Goal: Understand process/instructions

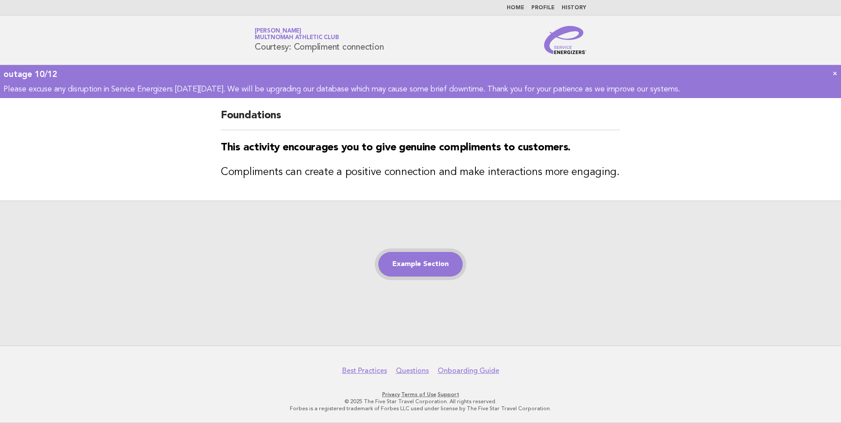
click at [432, 264] on link "Example Section" at bounding box center [420, 264] width 84 height 25
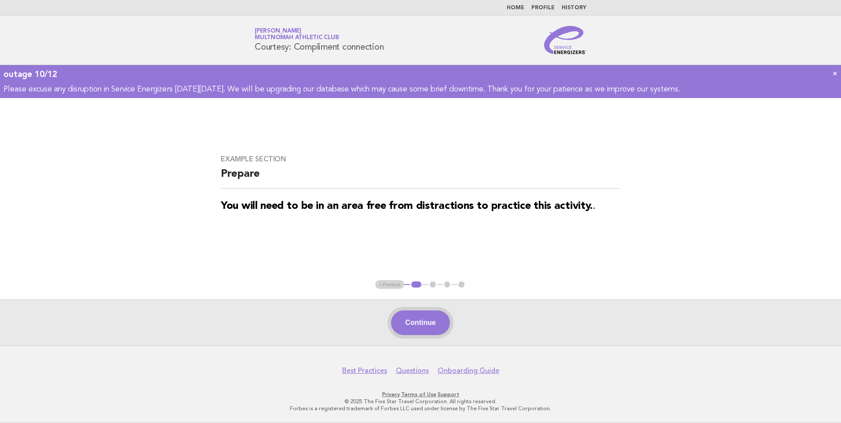
click at [419, 329] on button "Continue" at bounding box center [420, 322] width 58 height 25
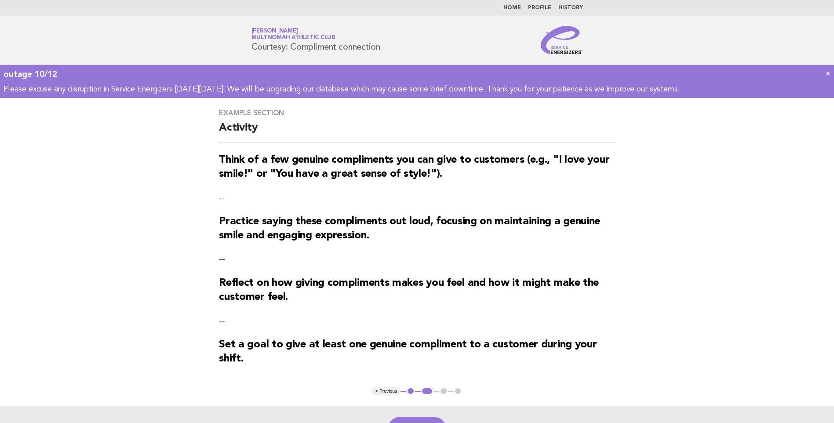
click at [420, 327] on p "--" at bounding box center [417, 321] width 396 height 12
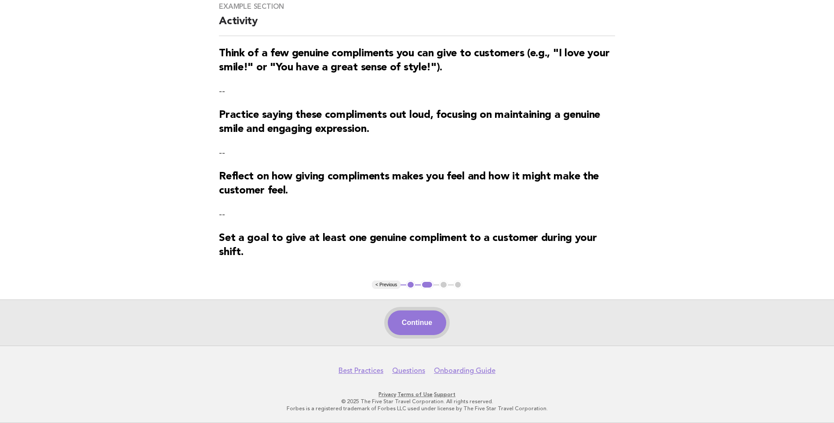
click at [412, 318] on button "Continue" at bounding box center [417, 322] width 58 height 25
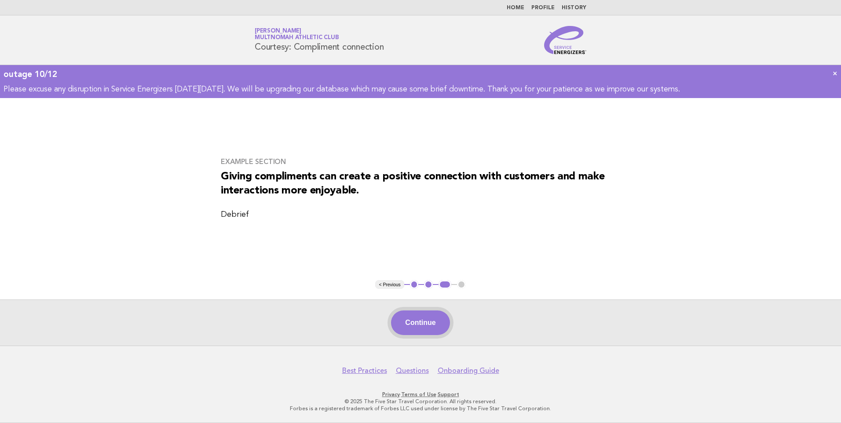
click at [419, 329] on button "Continue" at bounding box center [420, 322] width 58 height 25
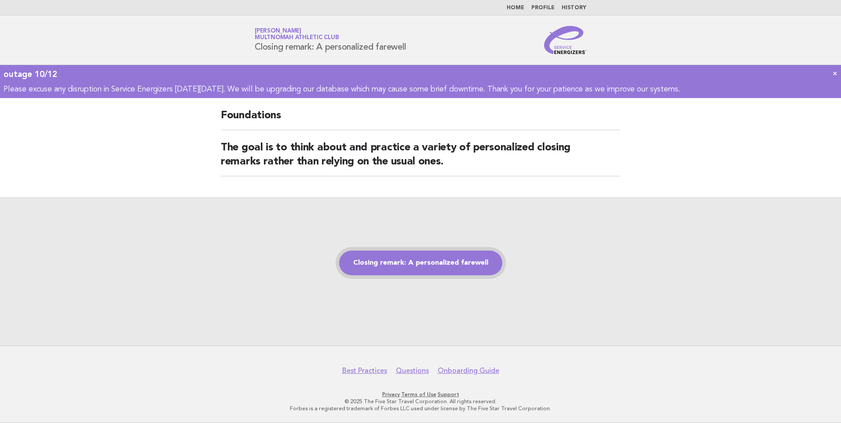
click at [417, 266] on link "Closing remark: A personalized farewell" at bounding box center [420, 263] width 163 height 25
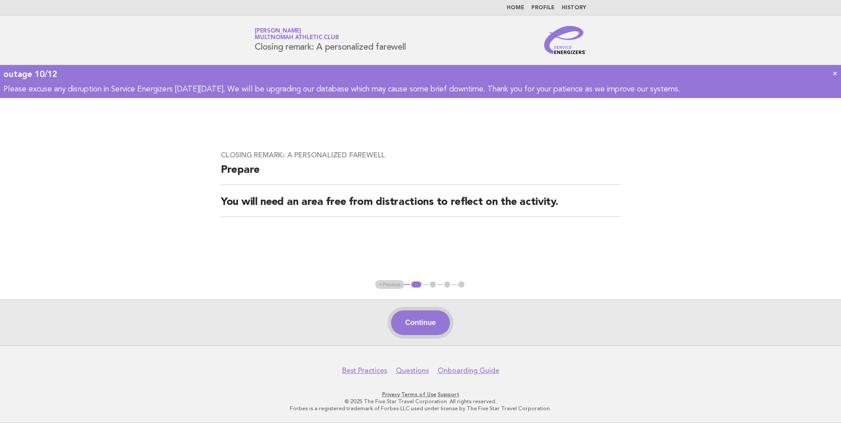
click at [426, 320] on button "Continue" at bounding box center [420, 322] width 58 height 25
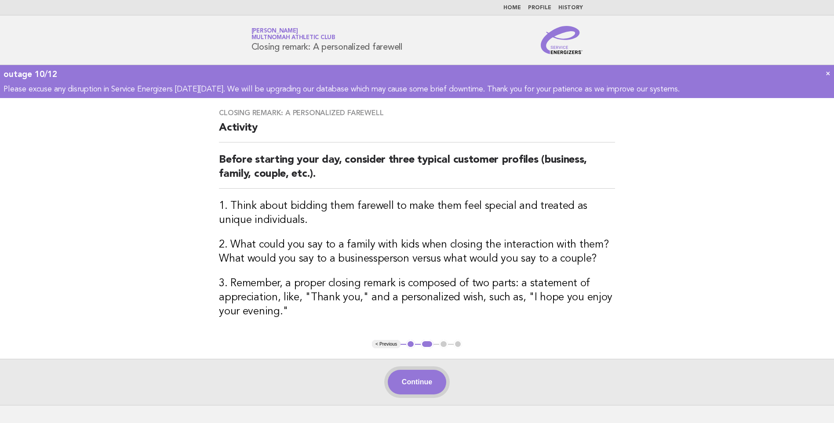
click at [422, 381] on button "Continue" at bounding box center [417, 382] width 58 height 25
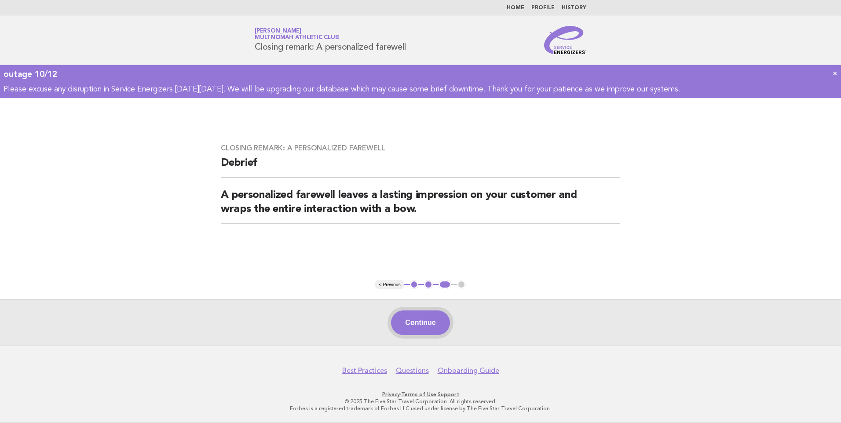
click at [424, 318] on button "Continue" at bounding box center [420, 322] width 58 height 25
